Goal: Transaction & Acquisition: Purchase product/service

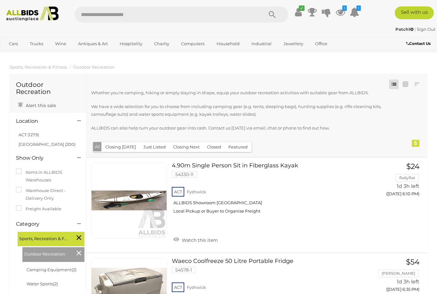
click at [0, 0] on link "Bikes & Scooters" at bounding box center [0, 0] width 0 height 0
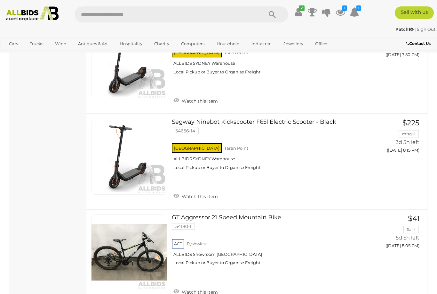
scroll to position [1113, 0]
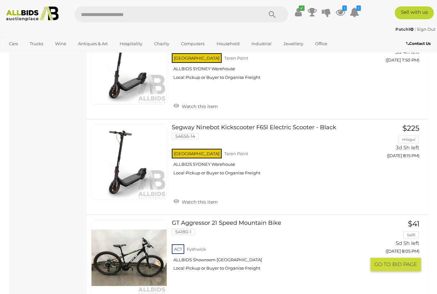
click at [194, 292] on link "Watch this item" at bounding box center [196, 297] width 48 height 10
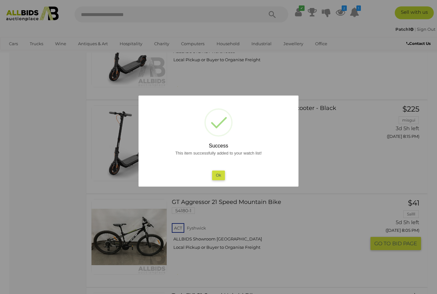
click at [96, 53] on div at bounding box center [218, 147] width 437 height 294
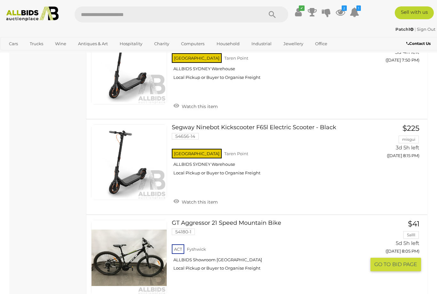
click at [0, 0] on link "Collectable Toys & Dolls" at bounding box center [0, 0] width 0 height 0
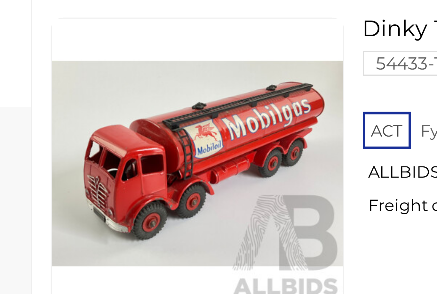
scroll to position [458, 0]
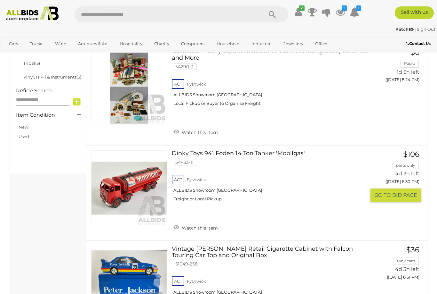
click at [195, 222] on link "Watch this item" at bounding box center [196, 227] width 48 height 10
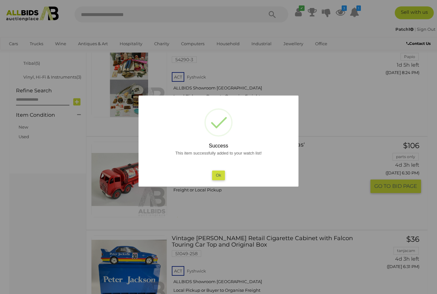
click at [222, 180] on button "Ok" at bounding box center [218, 174] width 13 height 9
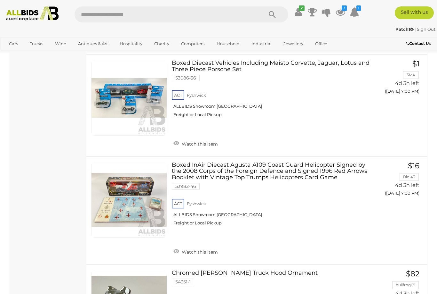
scroll to position [4026, 0]
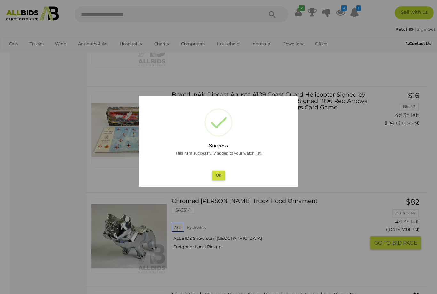
click at [222, 180] on button "Ok" at bounding box center [218, 174] width 13 height 9
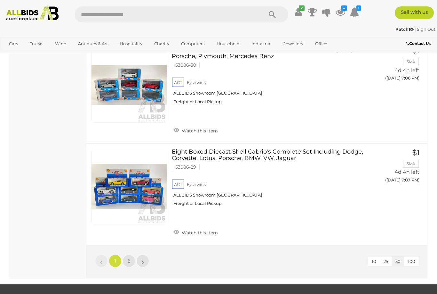
scroll to position [4967, 0]
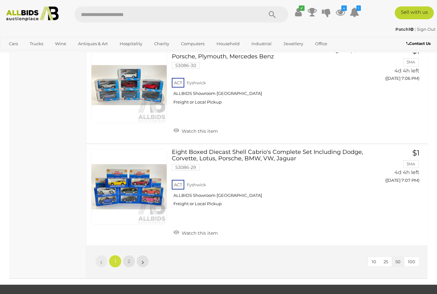
click at [146, 255] on link "»" at bounding box center [142, 261] width 13 height 13
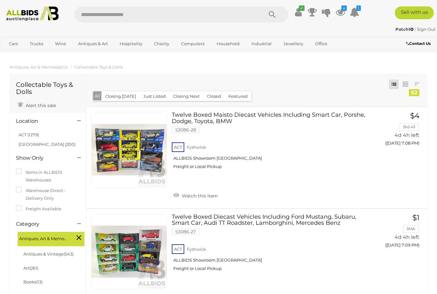
click at [0, 0] on link "Decor & Interior Design" at bounding box center [0, 0] width 0 height 0
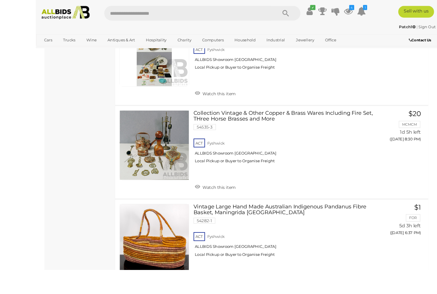
scroll to position [2458, 0]
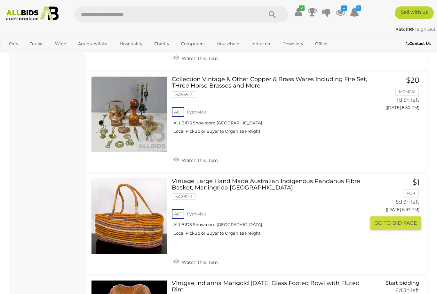
click at [191, 256] on link "Watch this item" at bounding box center [196, 261] width 48 height 10
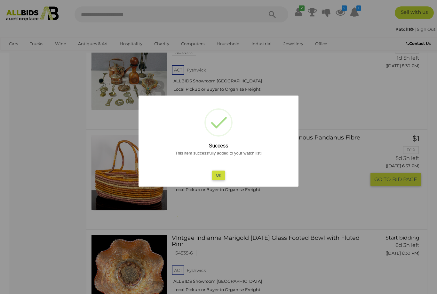
click at [220, 180] on button "Ok" at bounding box center [218, 174] width 13 height 9
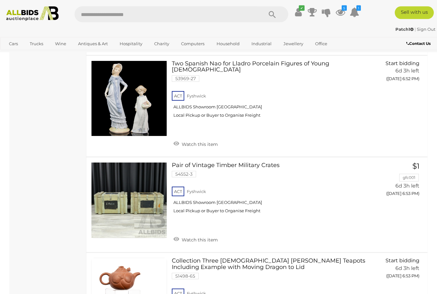
scroll to position [4598, 0]
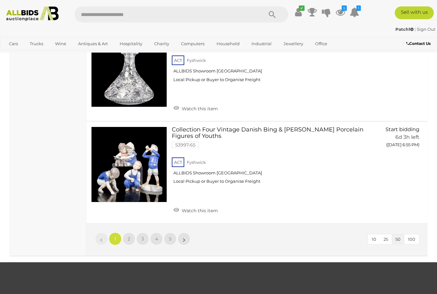
click at [187, 232] on link "»" at bounding box center [184, 238] width 13 height 13
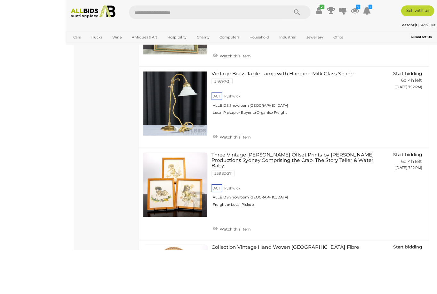
scroll to position [1685, 0]
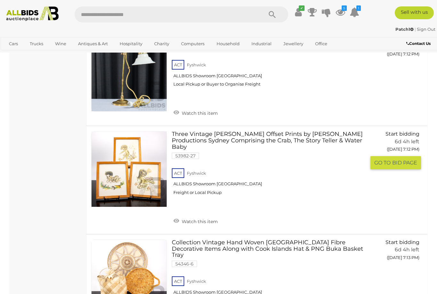
click at [195, 216] on link "Watch this item" at bounding box center [196, 221] width 48 height 10
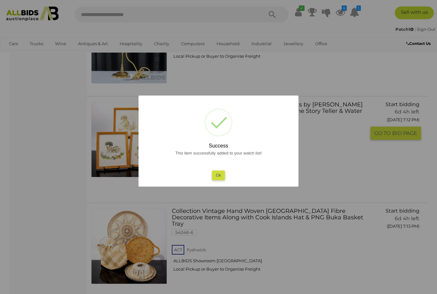
click at [219, 180] on button "Ok" at bounding box center [218, 174] width 13 height 9
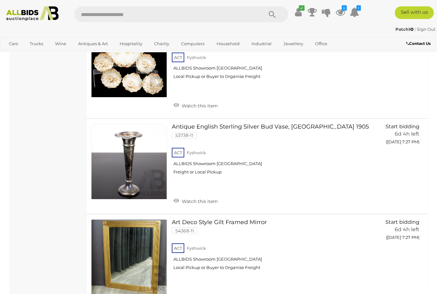
scroll to position [2621, 0]
click at [196, 196] on link "Watch this item" at bounding box center [196, 201] width 48 height 10
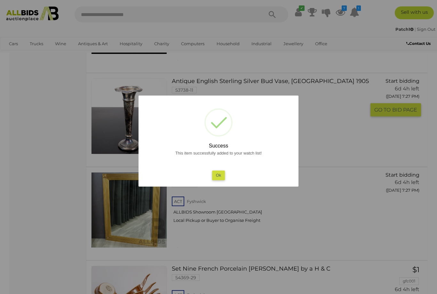
click at [221, 180] on button "Ok" at bounding box center [218, 174] width 13 height 9
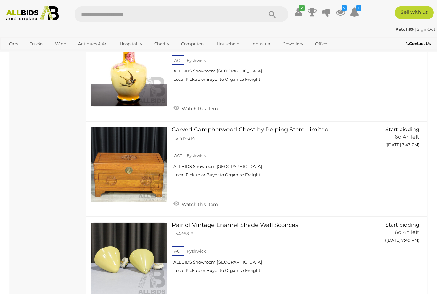
scroll to position [4309, 0]
click at [197, 293] on link "Watch this item" at bounding box center [196, 299] width 48 height 10
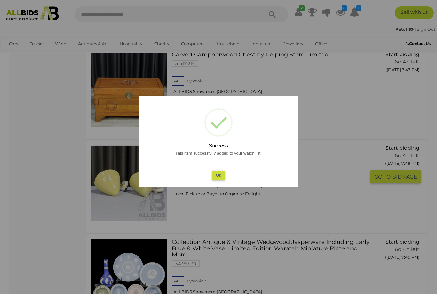
click at [217, 180] on button "Ok" at bounding box center [218, 174] width 13 height 9
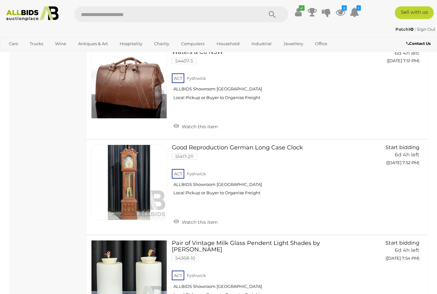
scroll to position [4787, 0]
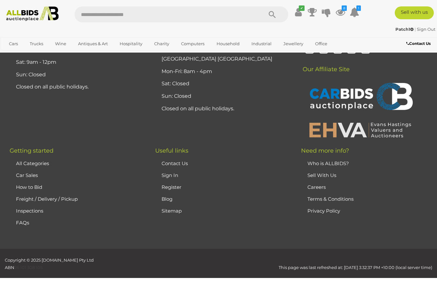
scroll to position [42, 0]
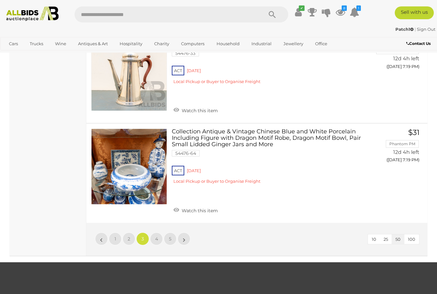
scroll to position [4603, 0]
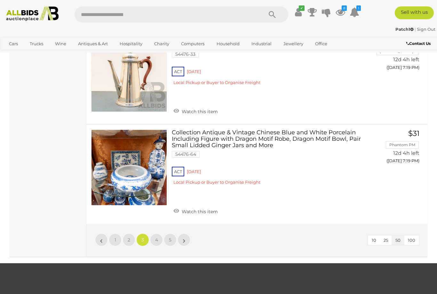
click at [189, 233] on link "»" at bounding box center [184, 239] width 13 height 13
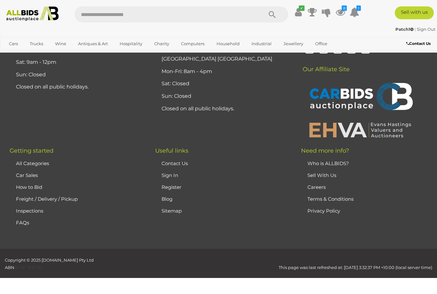
scroll to position [42, 0]
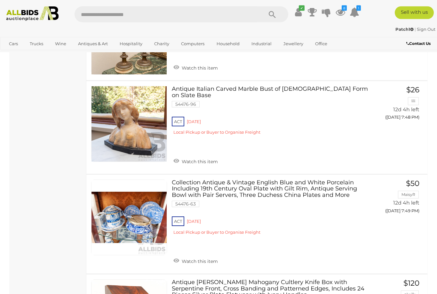
scroll to position [3385, 0]
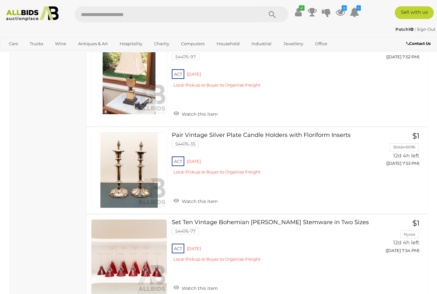
scroll to position [4105, 0]
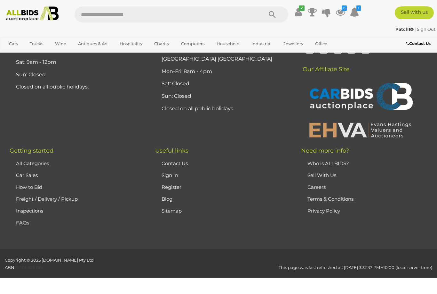
scroll to position [42, 0]
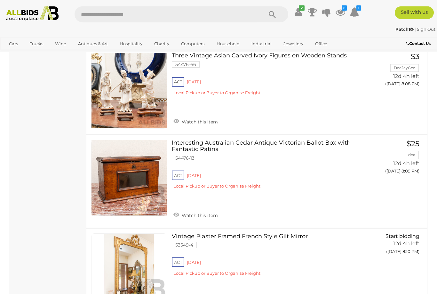
scroll to position [1645, 0]
click at [404, 178] on button "GO TO BID PAGE" at bounding box center [396, 184] width 51 height 13
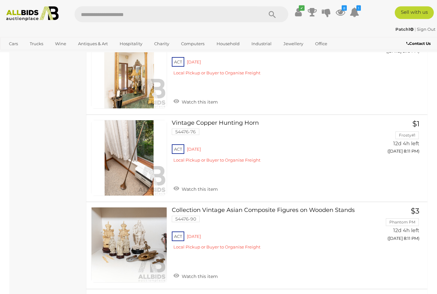
scroll to position [1846, 0]
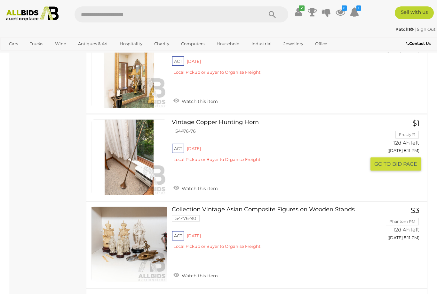
click at [199, 183] on link "Watch this item" at bounding box center [196, 188] width 48 height 10
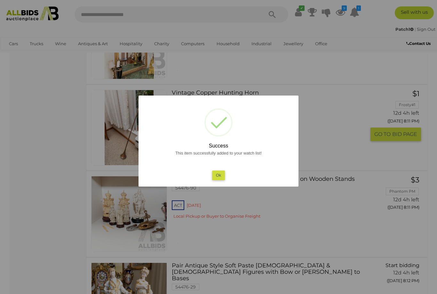
click at [220, 180] on button "Ok" at bounding box center [218, 174] width 13 height 9
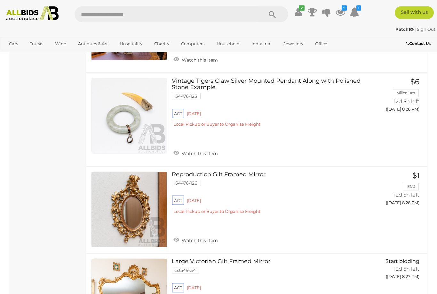
scroll to position [3069, 0]
click at [0, 0] on link "Industrial & Rustic" at bounding box center [0, 0] width 0 height 0
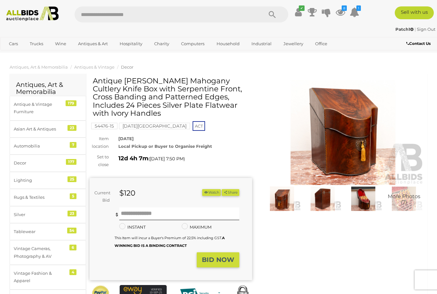
click at [367, 201] on img at bounding box center [363, 198] width 37 height 24
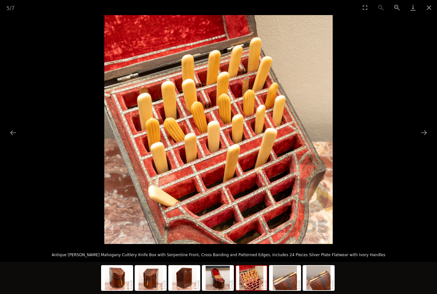
click at [432, 6] on button "Close gallery" at bounding box center [429, 7] width 16 height 15
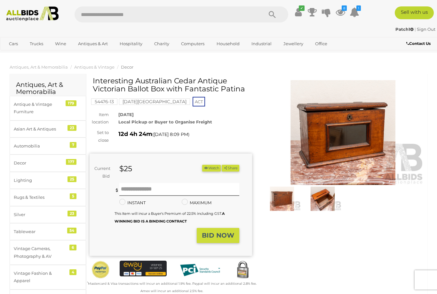
click at [345, 140] on img at bounding box center [343, 132] width 163 height 105
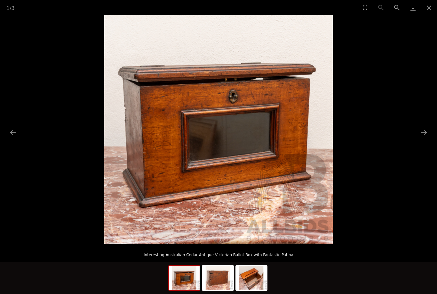
click at [426, 135] on button "Next slide" at bounding box center [424, 132] width 13 height 12
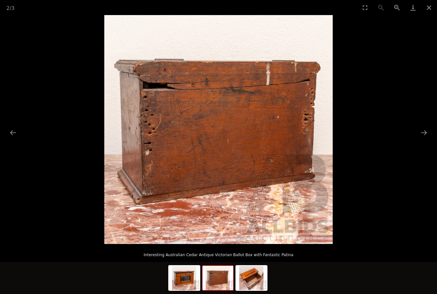
click at [424, 140] on picture at bounding box center [218, 129] width 437 height 229
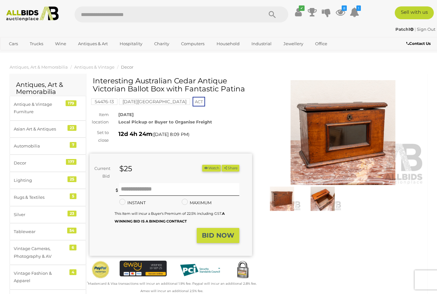
click at [322, 201] on img at bounding box center [322, 198] width 37 height 24
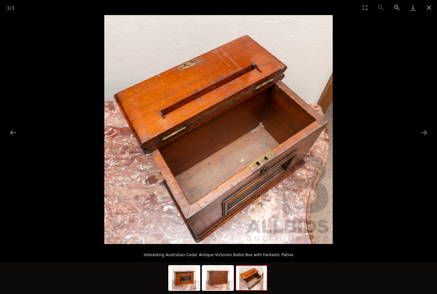
click at [430, 8] on button "Close gallery" at bounding box center [429, 7] width 16 height 15
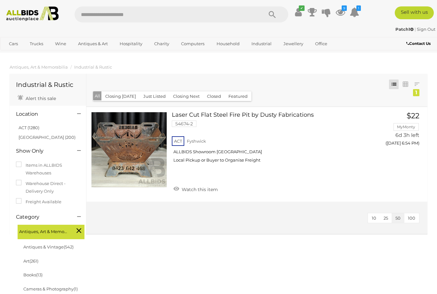
click at [0, 0] on link "Outdoors & Garden" at bounding box center [0, 0] width 0 height 0
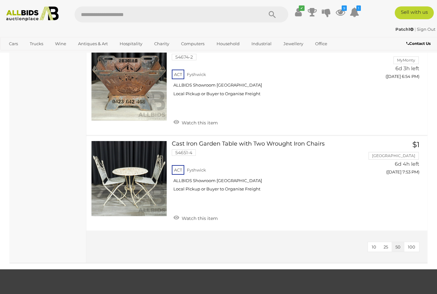
scroll to position [1090, 0]
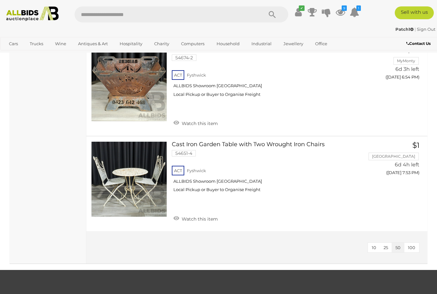
click at [0, 0] on link "Plant & Machinery" at bounding box center [0, 0] width 0 height 0
